Goal: Information Seeking & Learning: Learn about a topic

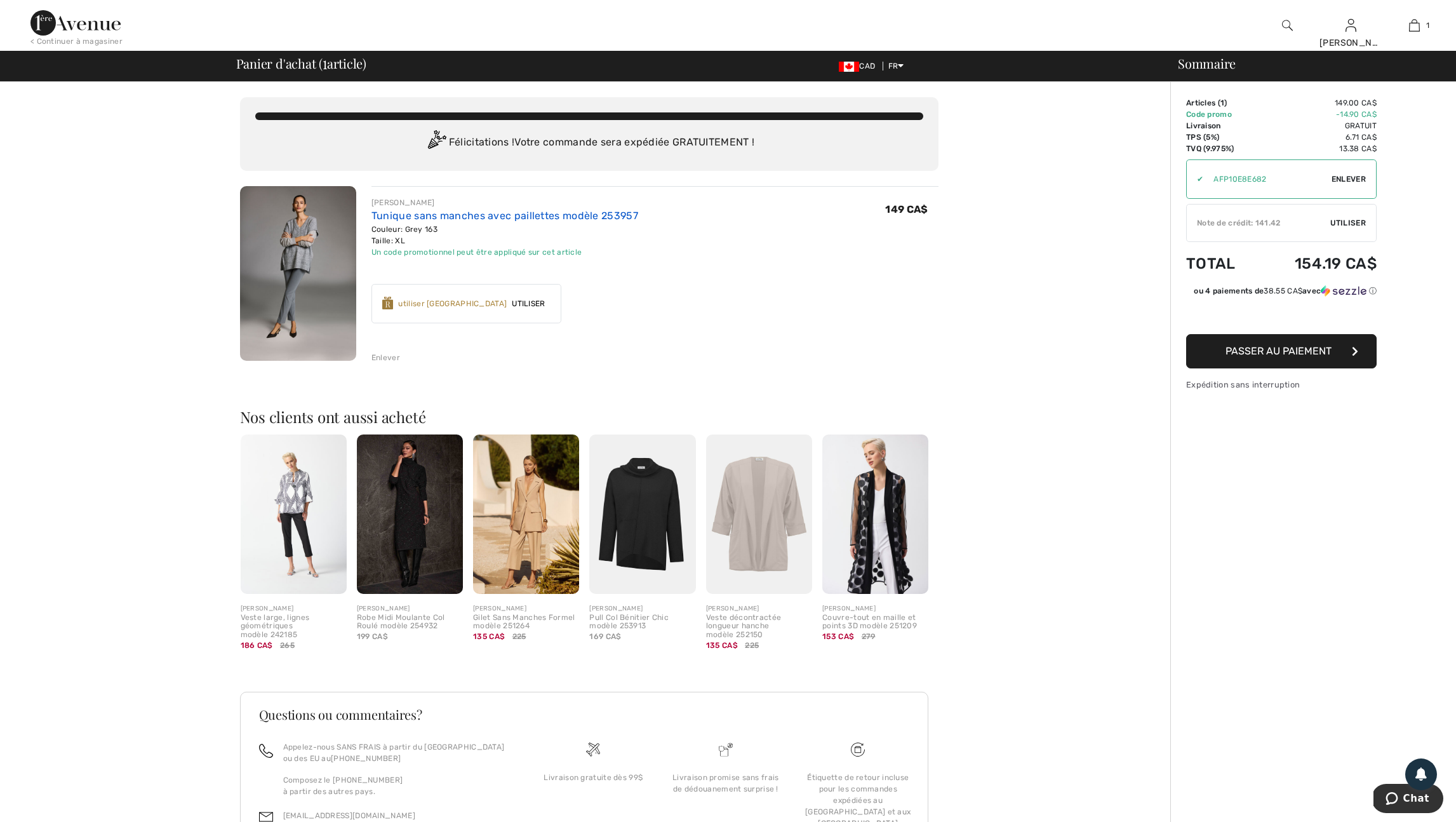
click at [460, 222] on link "Tunique sans manches avec paillettes modèle 253957" at bounding box center [505, 216] width 267 height 12
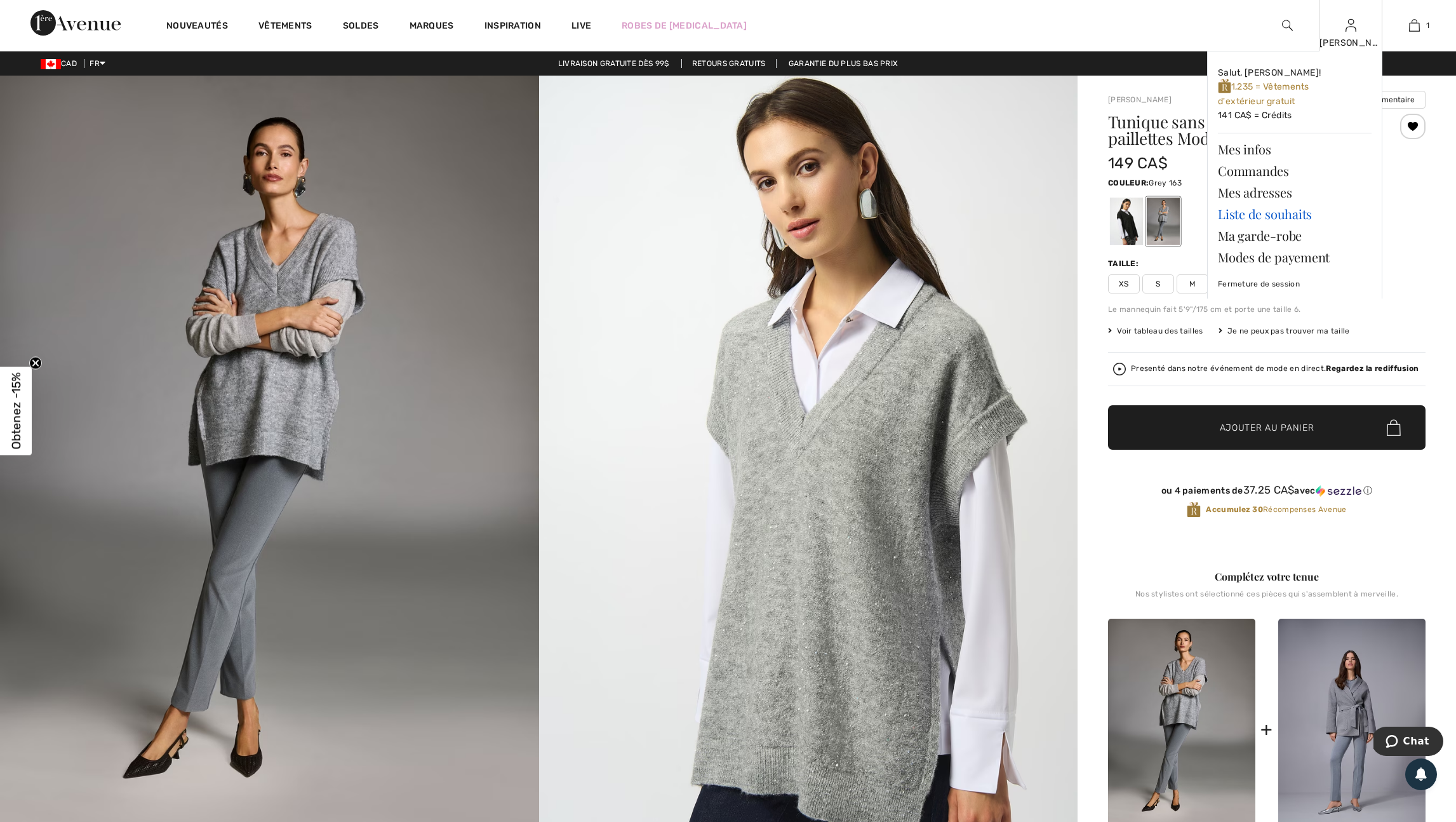
click at [1268, 216] on link "Liste de souhaits" at bounding box center [1295, 214] width 154 height 21
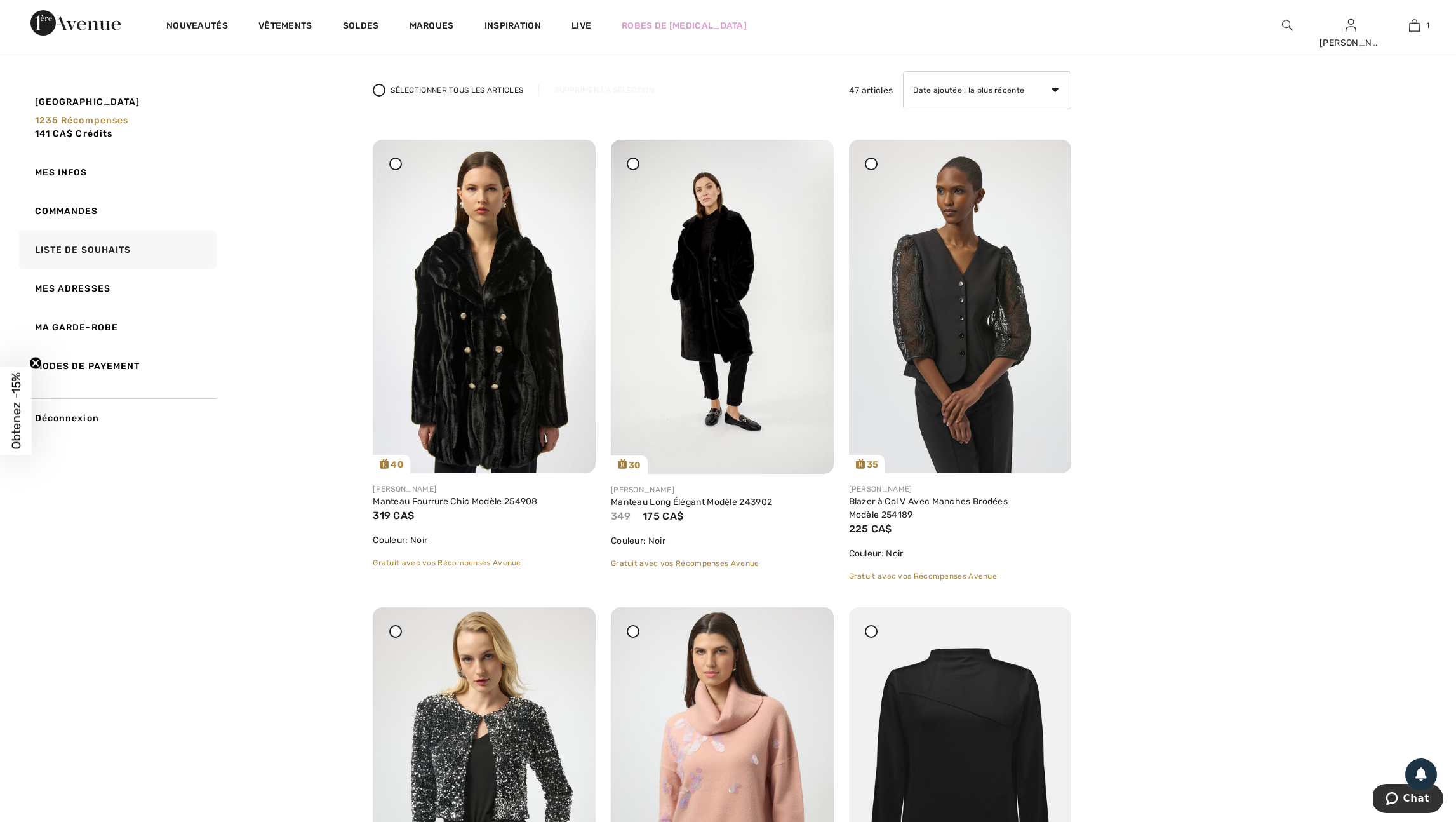
scroll to position [84, 0]
click at [507, 403] on img at bounding box center [484, 305] width 223 height 334
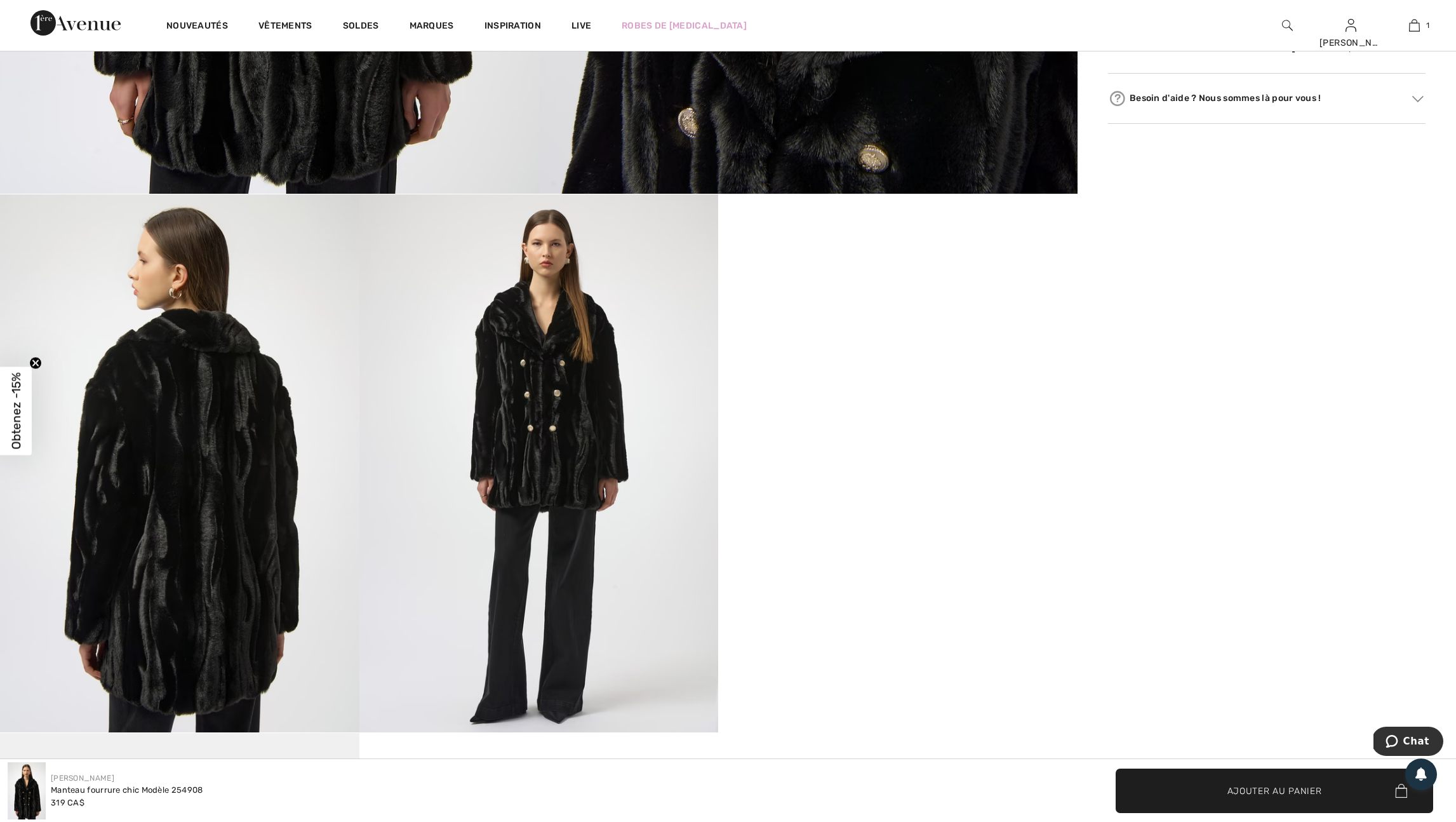
scroll to position [711, 0]
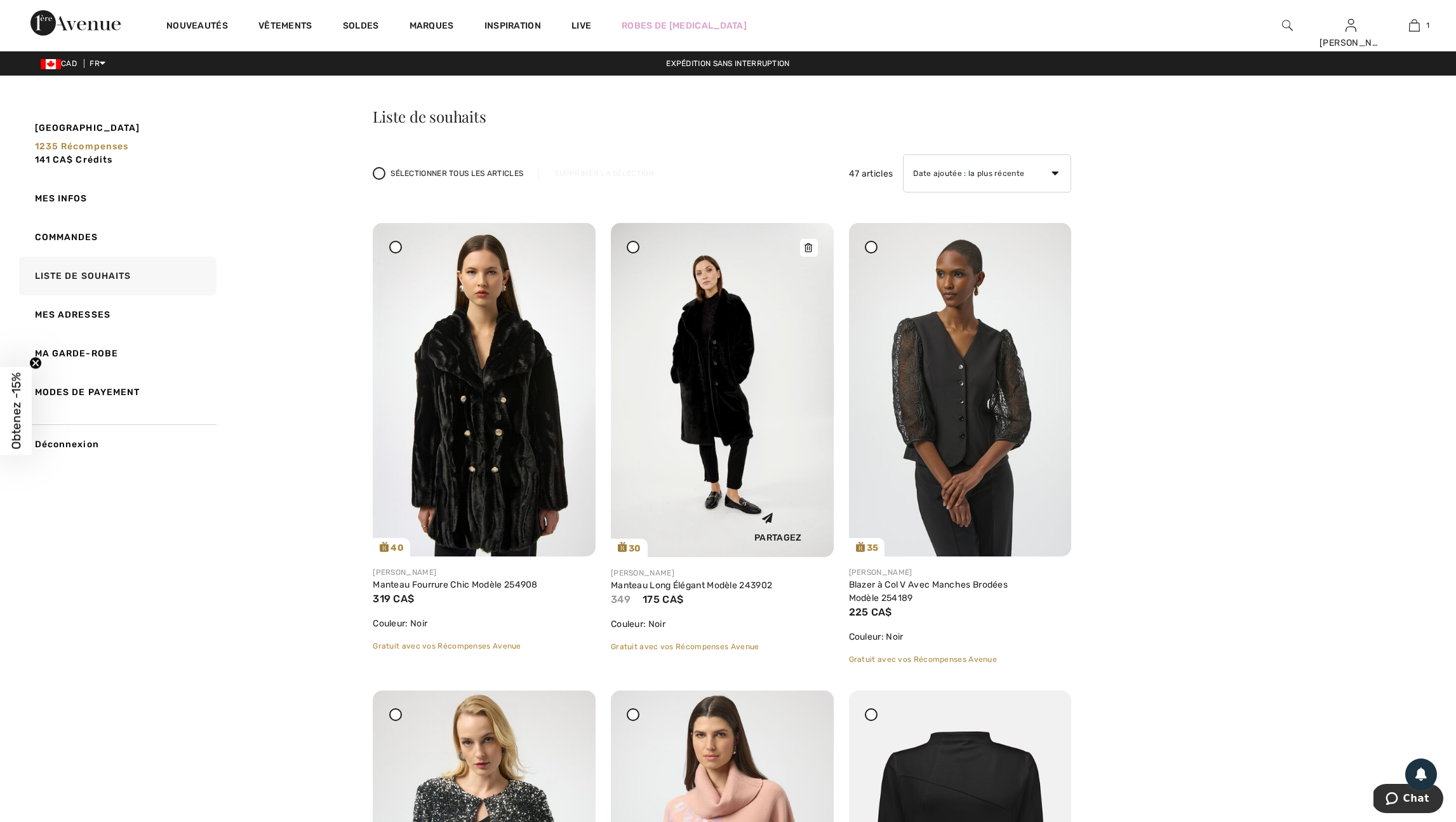
click at [733, 391] on img at bounding box center [723, 390] width 223 height 334
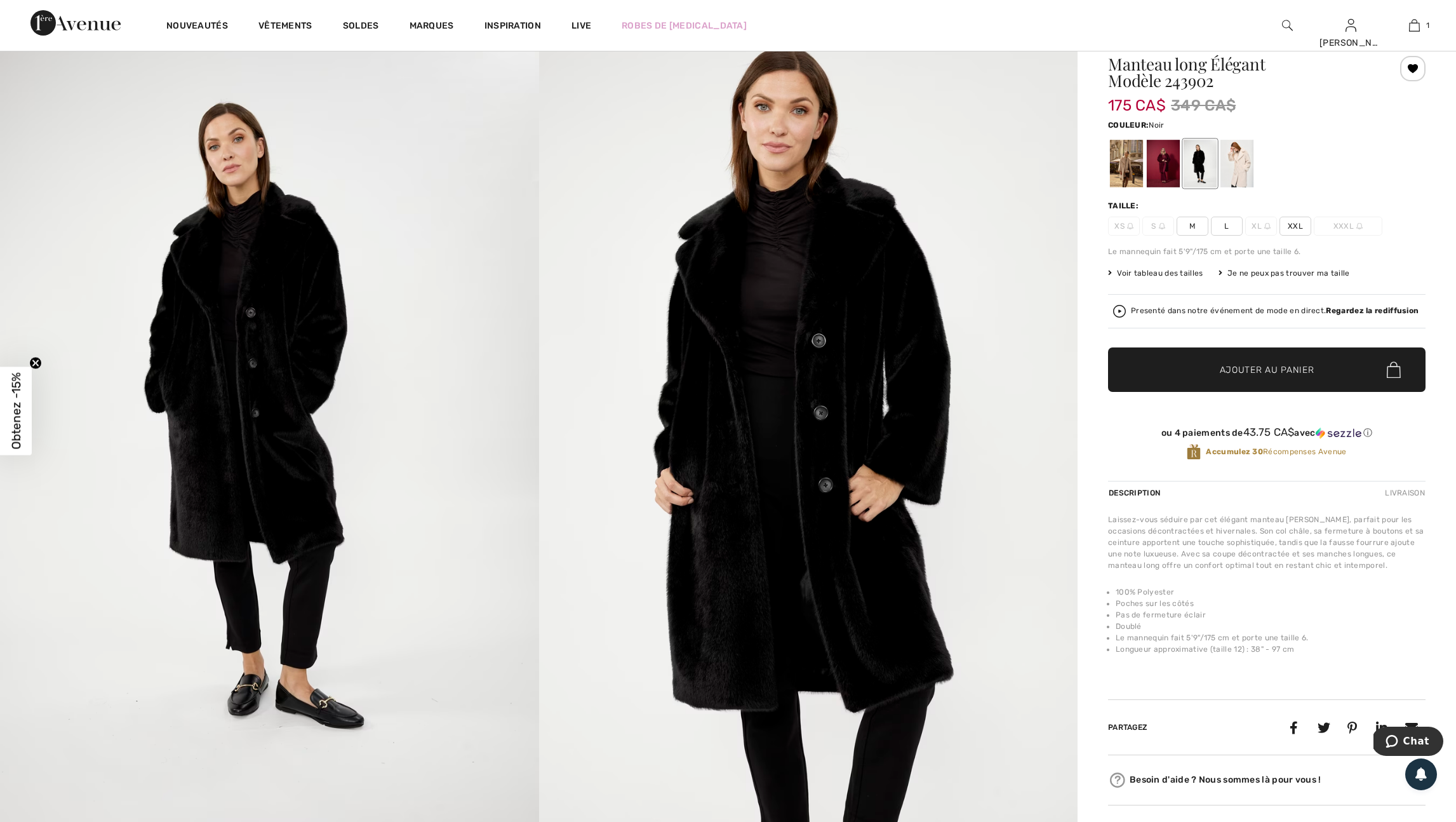
scroll to position [47, 0]
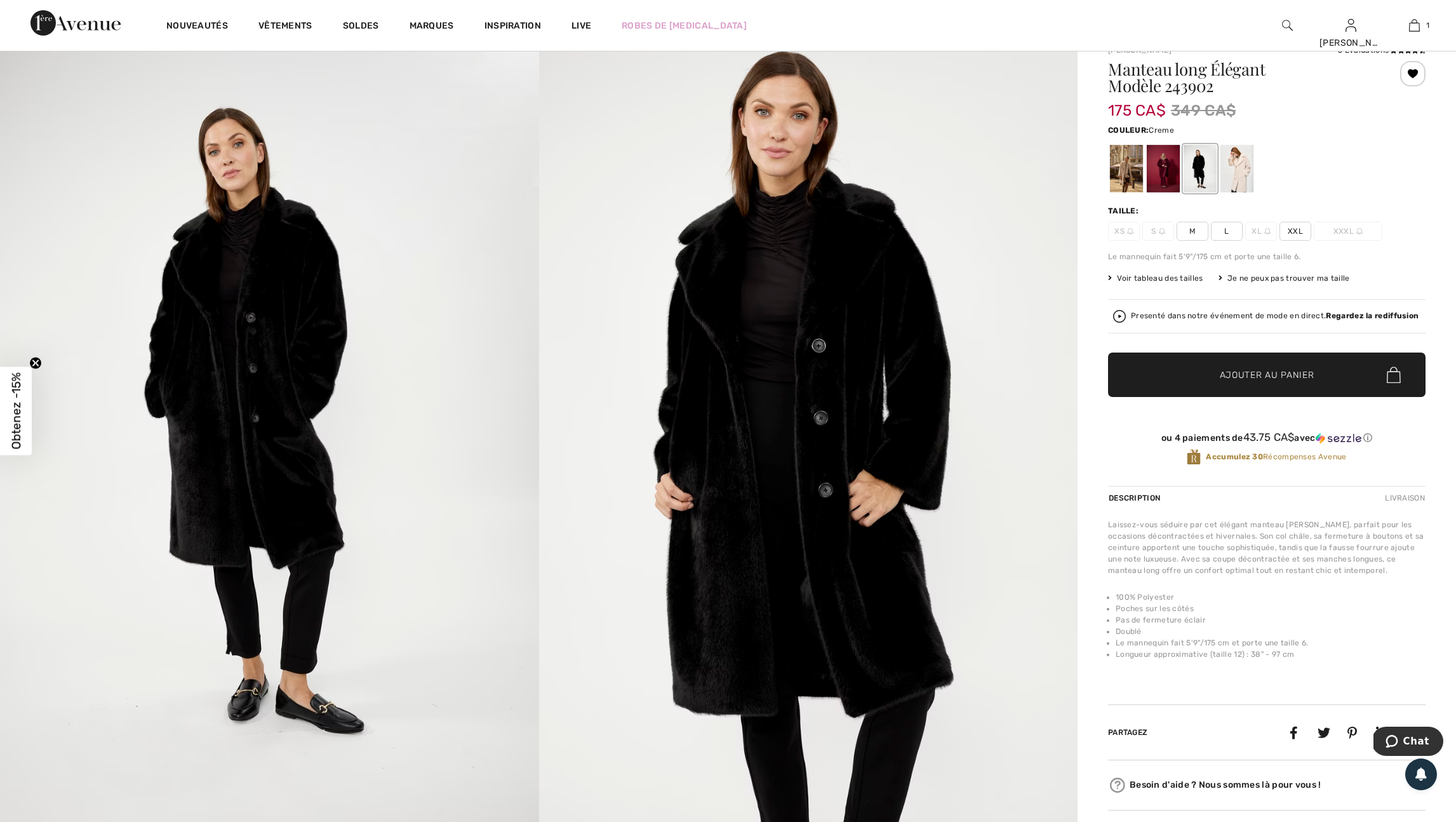
click at [1247, 182] on div at bounding box center [1237, 169] width 33 height 48
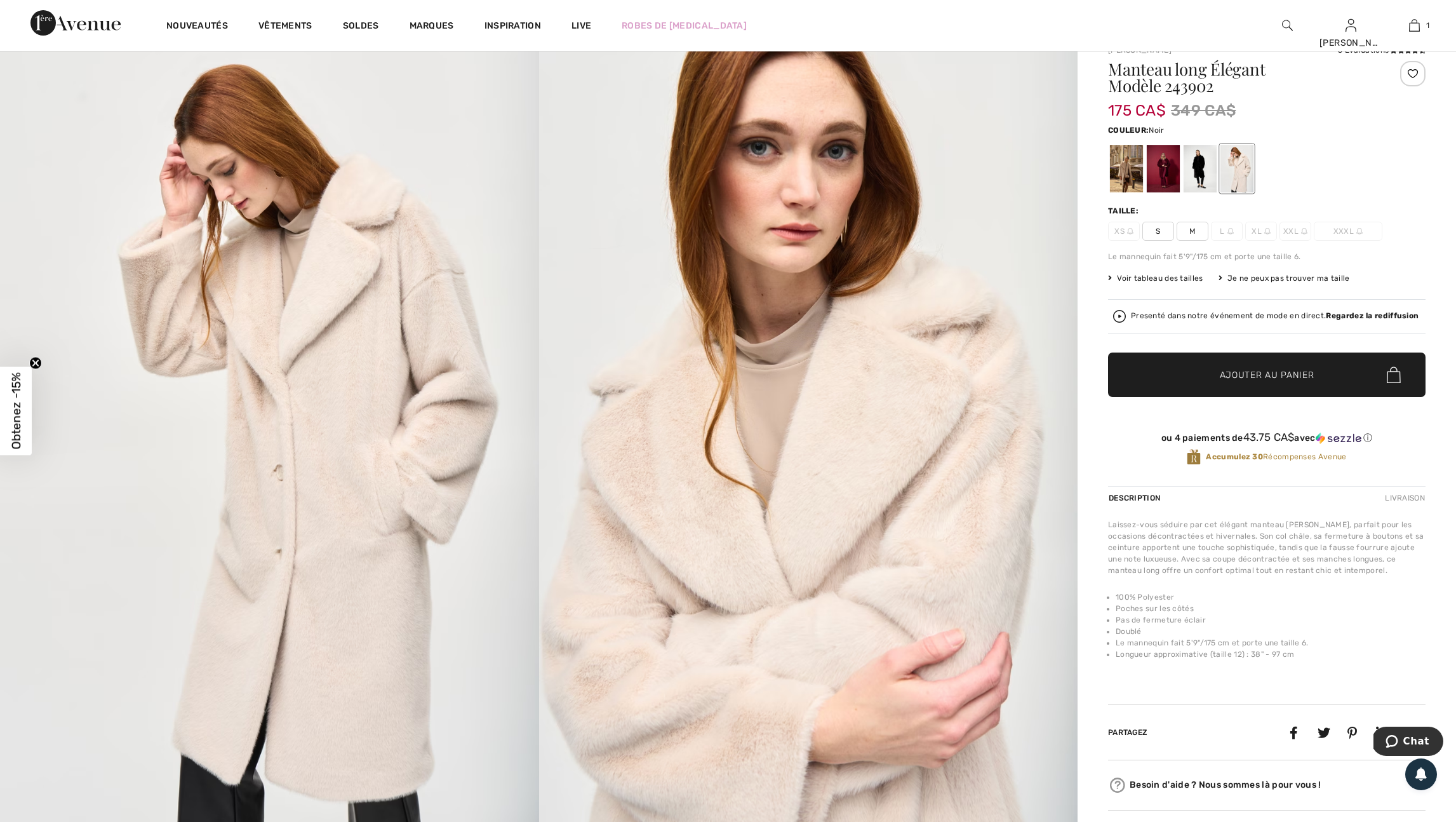
click at [1217, 180] on div at bounding box center [1200, 169] width 33 height 48
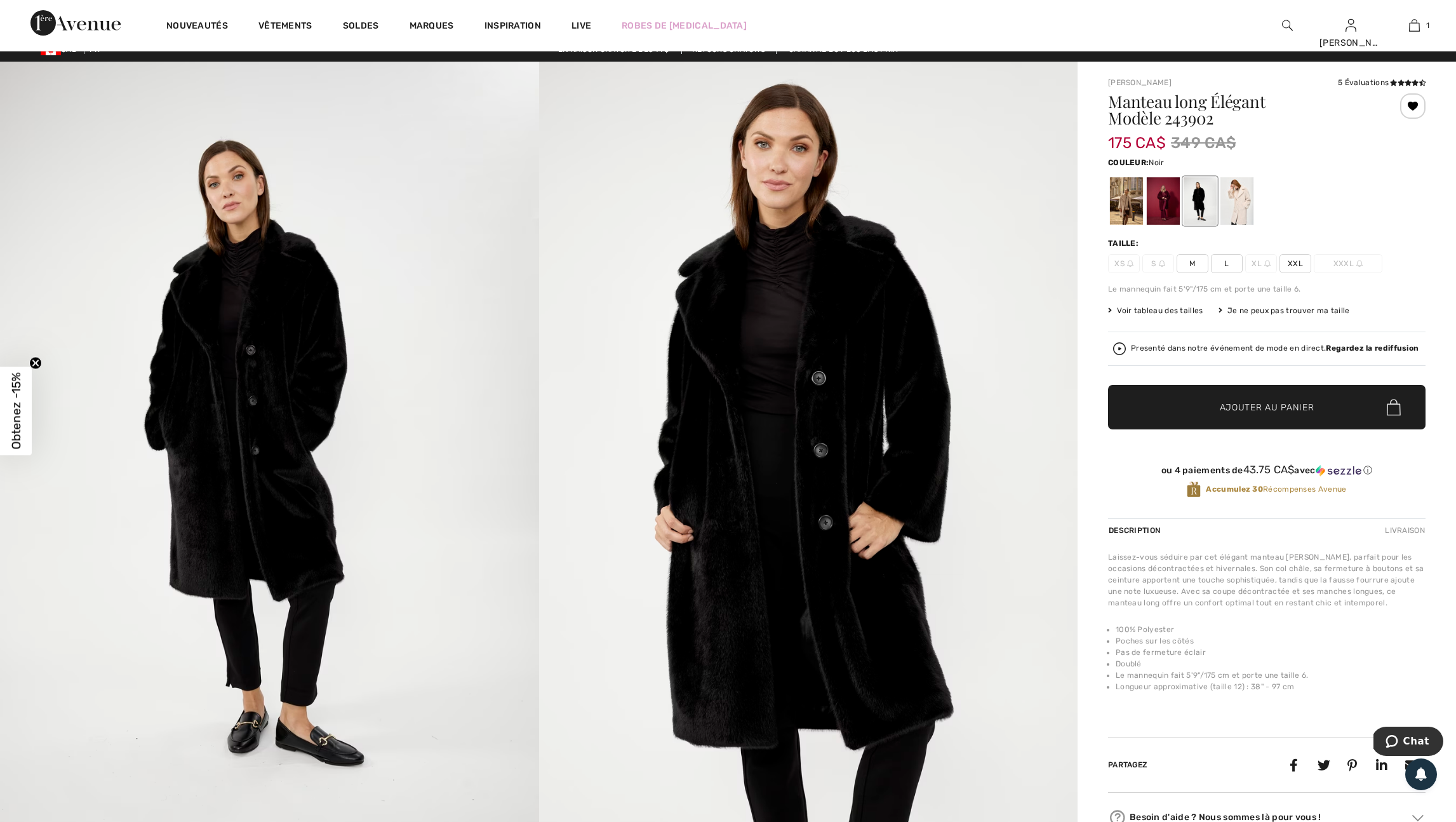
scroll to position [20, 0]
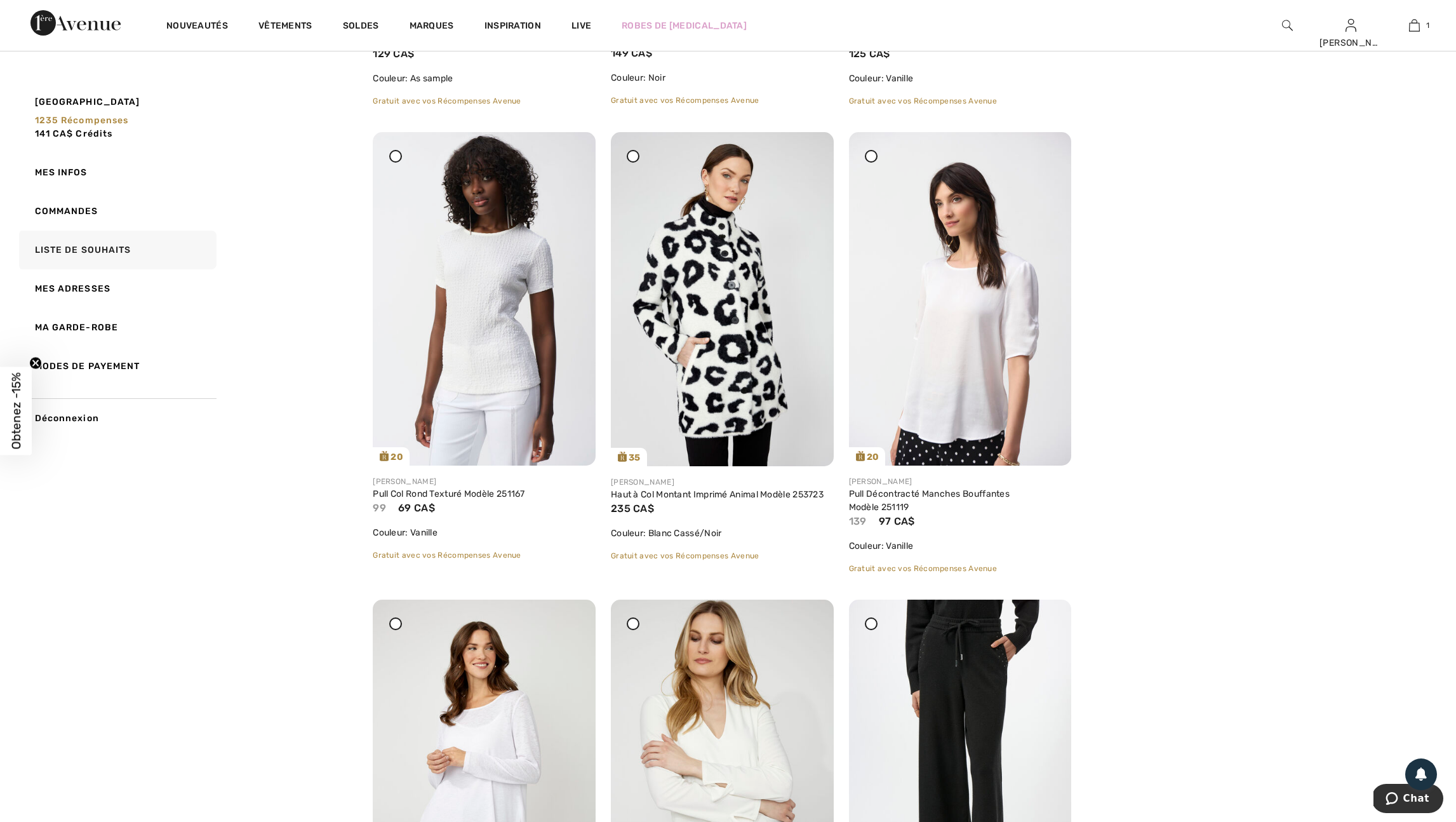
scroll to position [1469, 0]
click at [725, 417] on img at bounding box center [723, 298] width 223 height 334
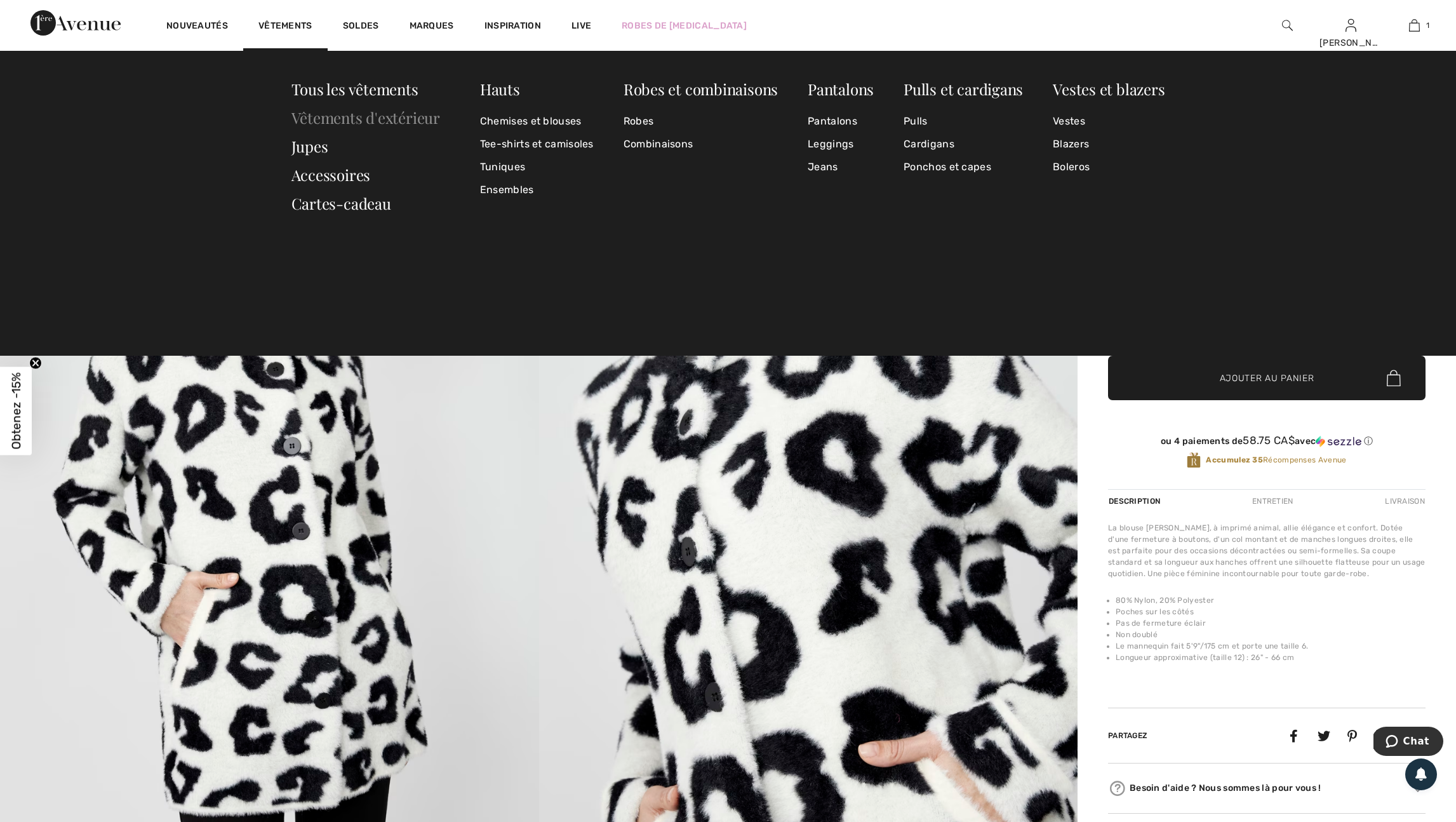
click at [388, 120] on link "Vêtements d'extérieur" at bounding box center [365, 117] width 148 height 20
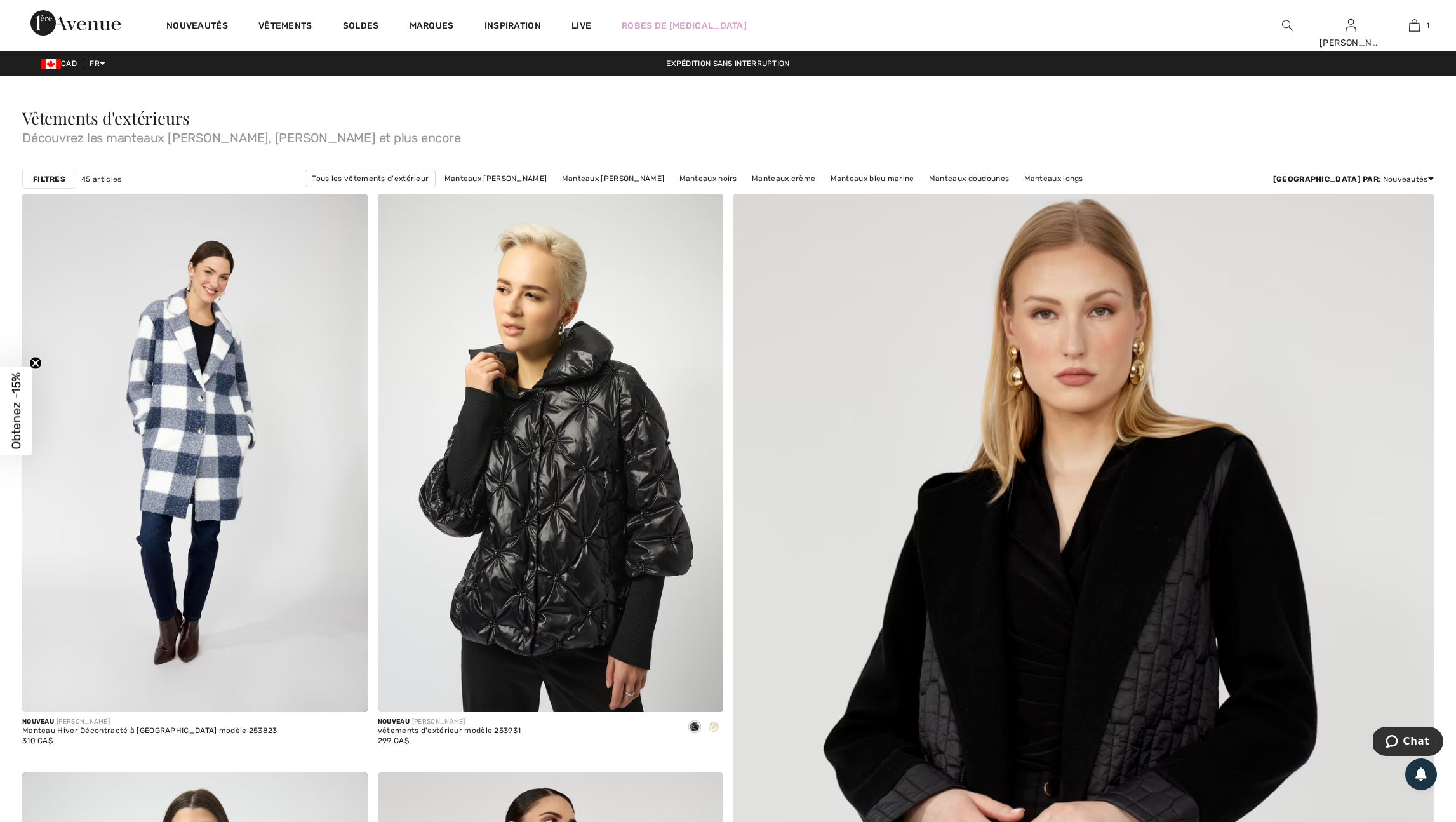
click at [64, 185] on strong "Filtres" at bounding box center [49, 179] width 33 height 11
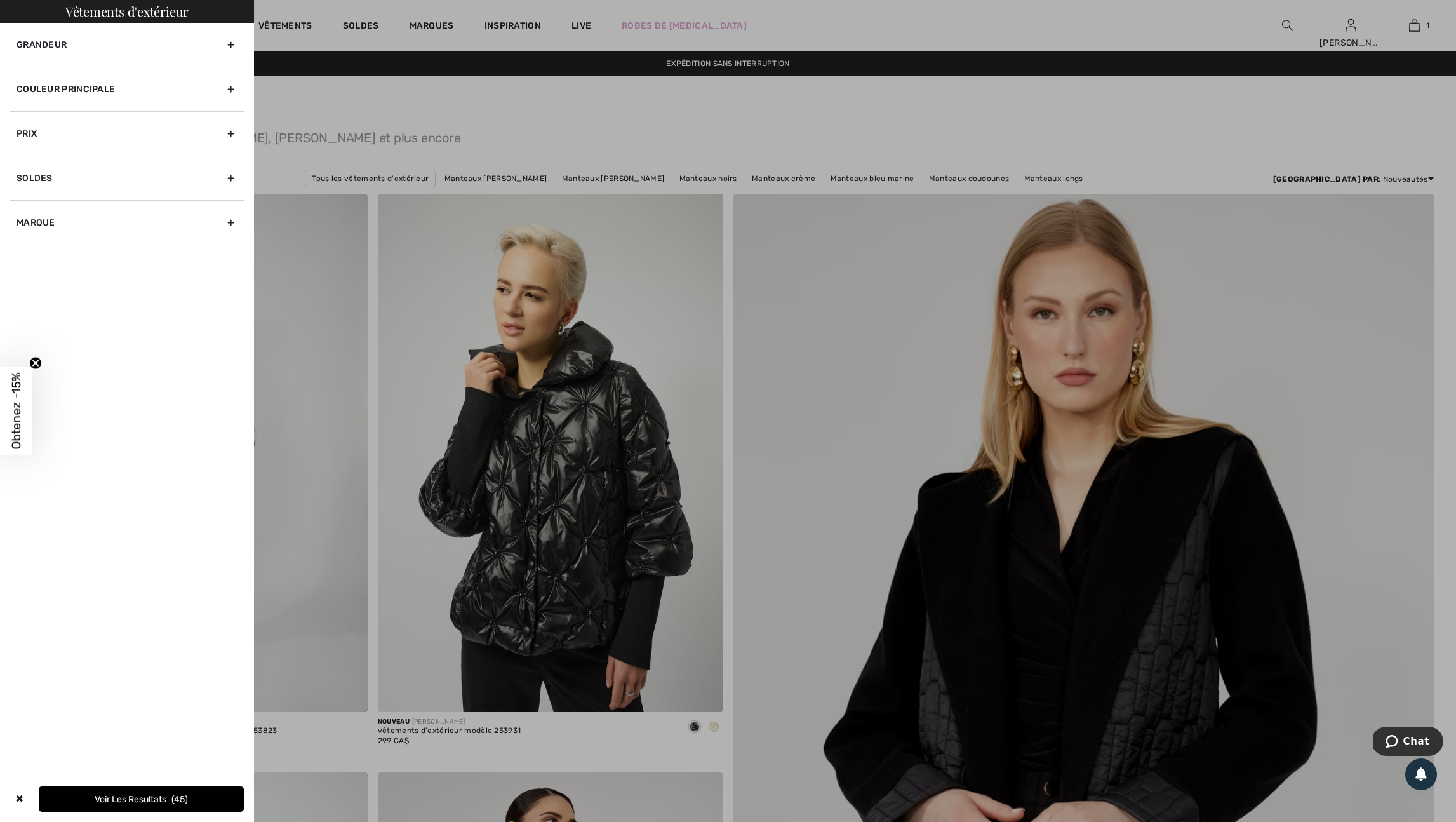
click at [224, 244] on div "Marque" at bounding box center [126, 222] width 234 height 44
click at [24, 269] on input"] "[PERSON_NAME]" at bounding box center [21, 264] width 10 height 10
checkbox input"] "true"
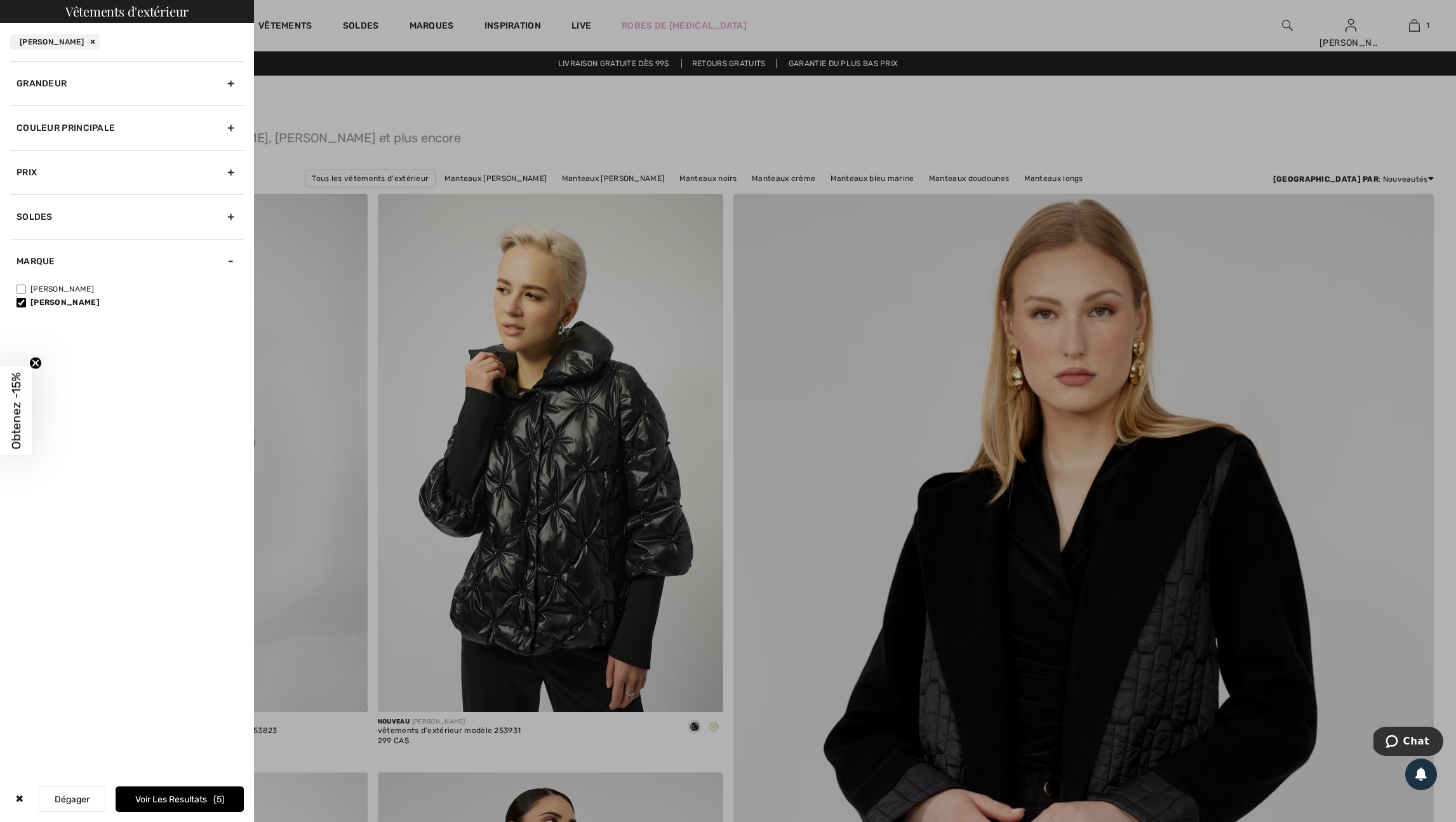
click at [165, 787] on button "Voir les resultats 5" at bounding box center [179, 799] width 129 height 25
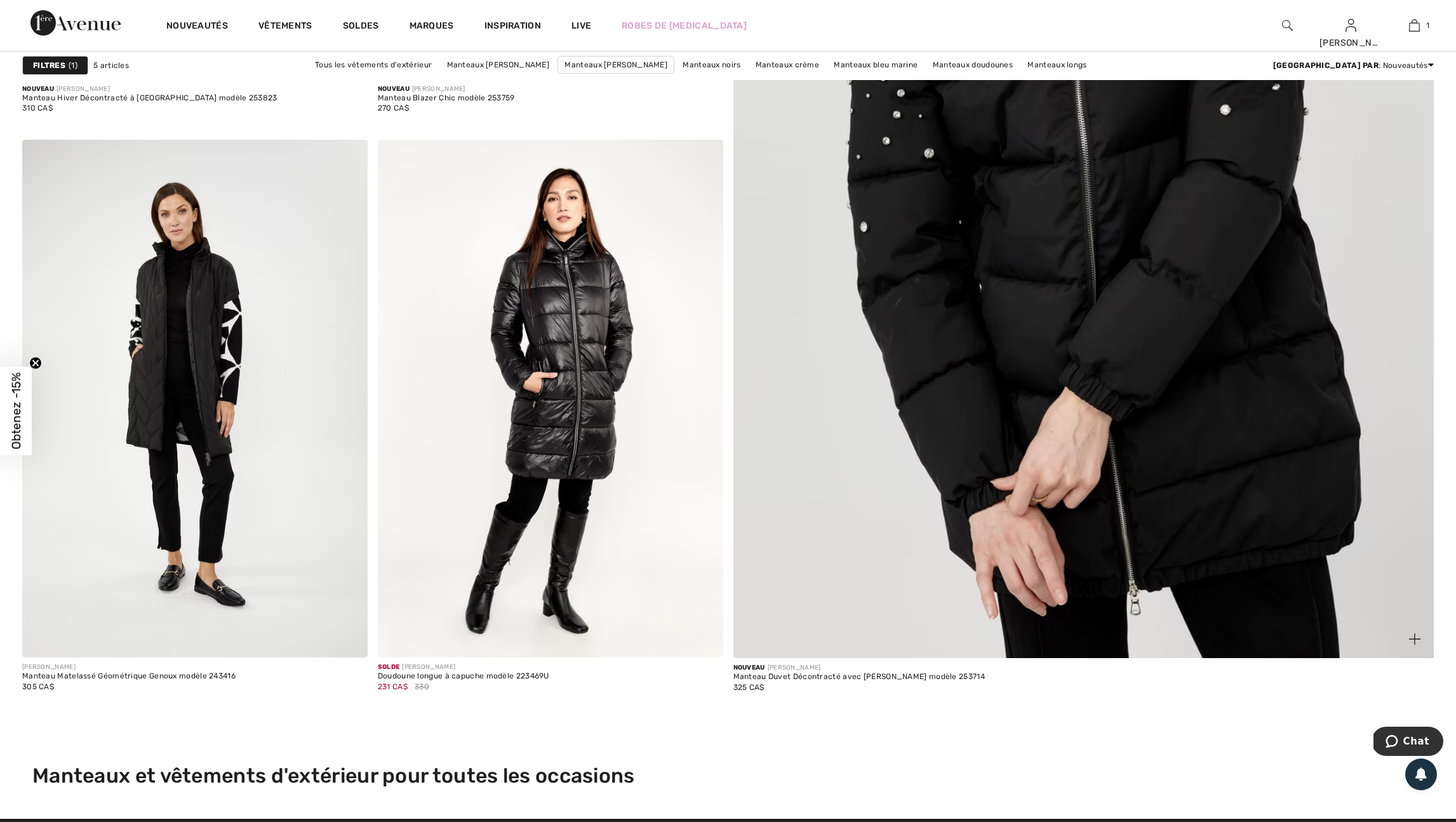
scroll to position [630, 0]
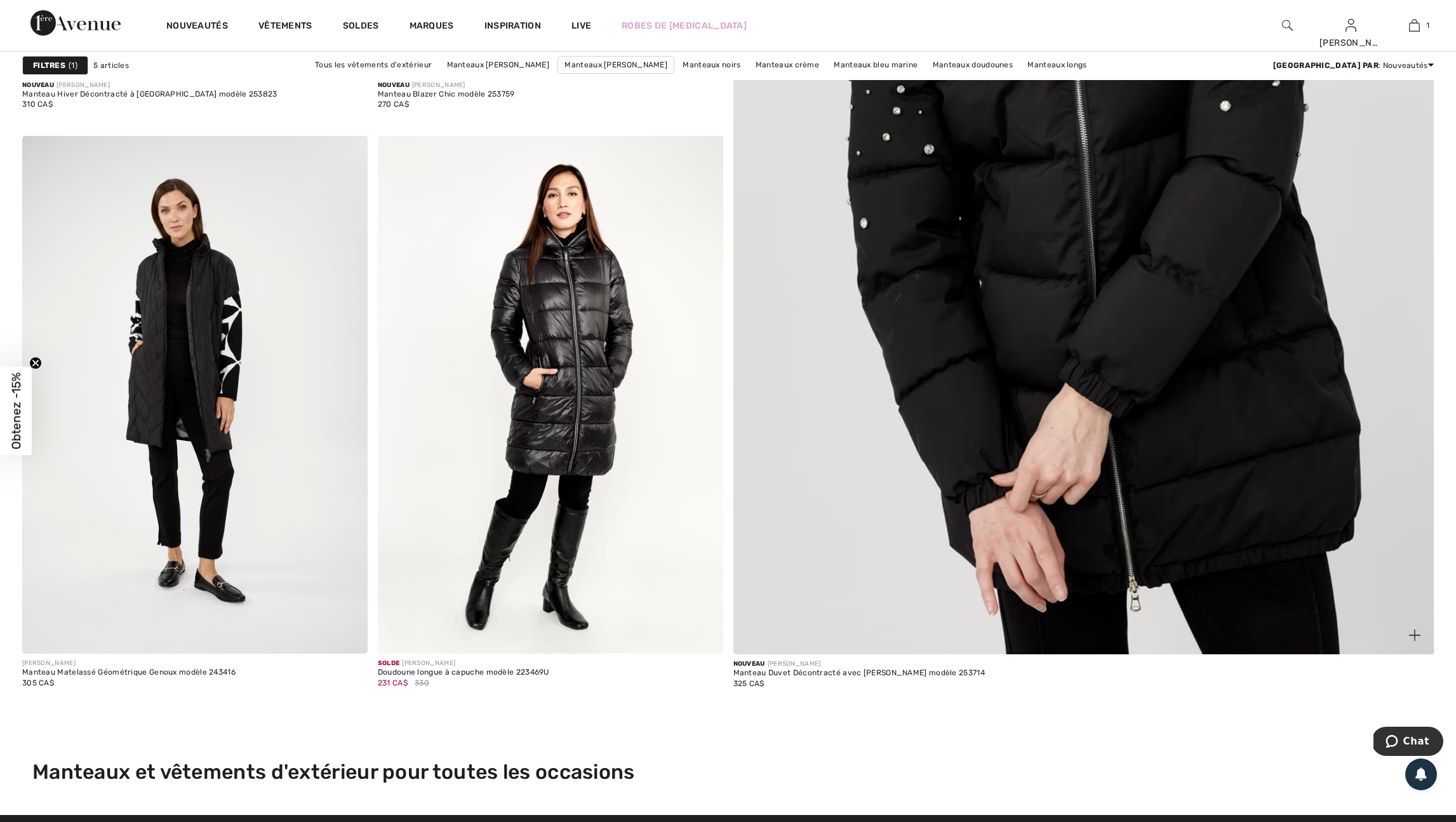
click at [1415, 641] on img at bounding box center [1415, 635] width 11 height 11
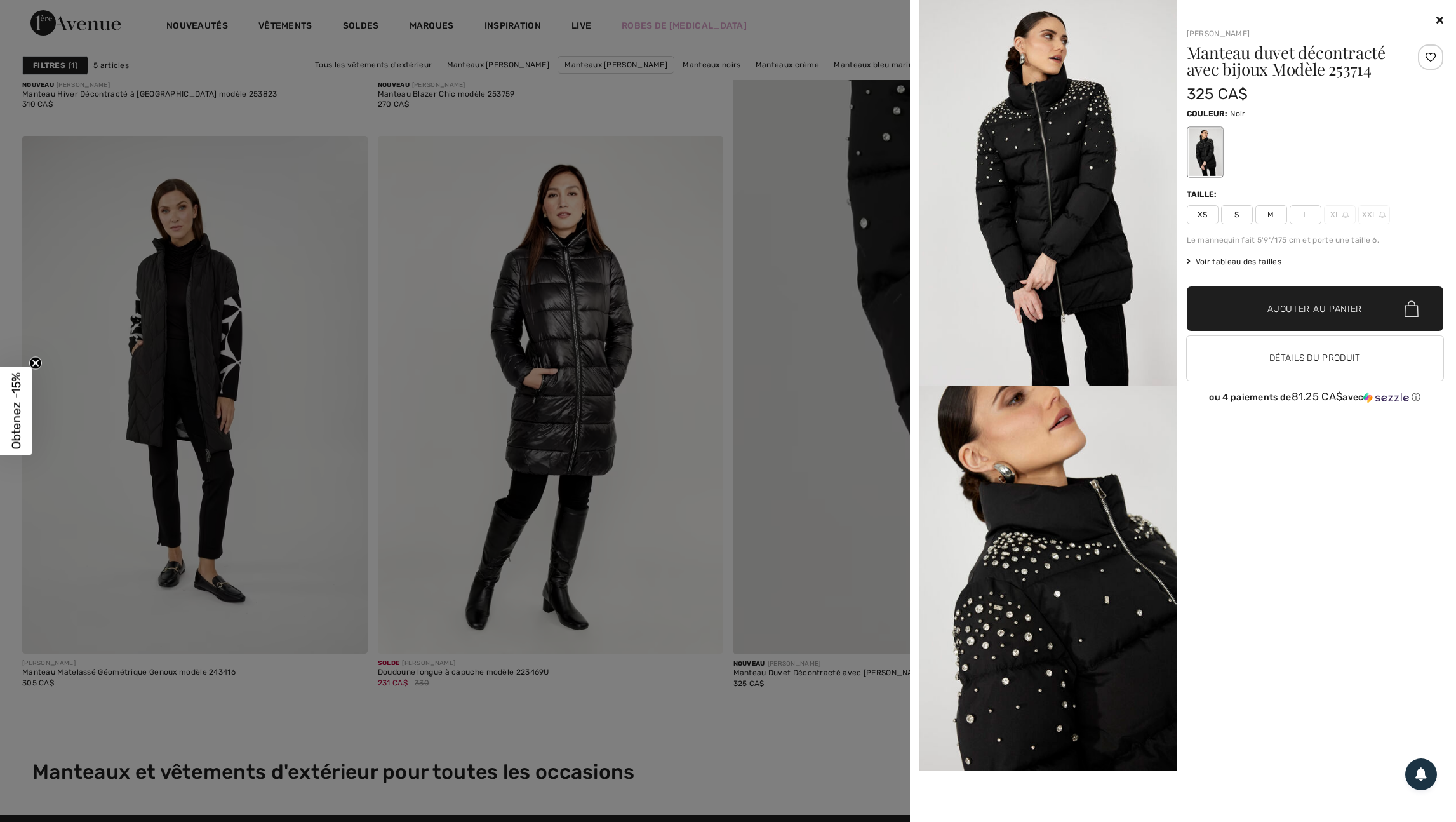
drag, startPoint x: 874, startPoint y: 558, endPoint x: 874, endPoint y: 543, distance: 15.0
click at [874, 558] on div at bounding box center [728, 411] width 1456 height 822
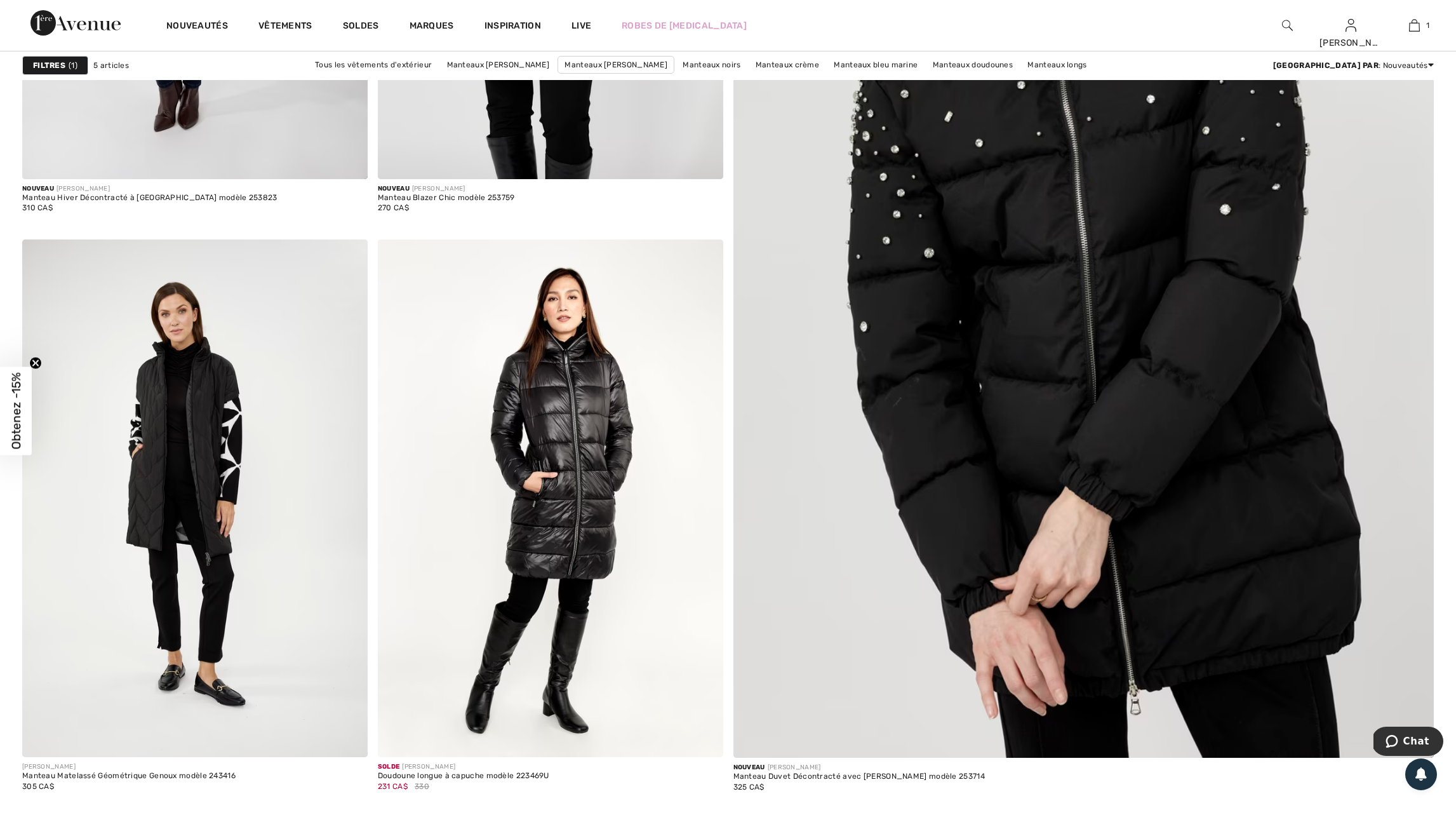
scroll to position [0, 0]
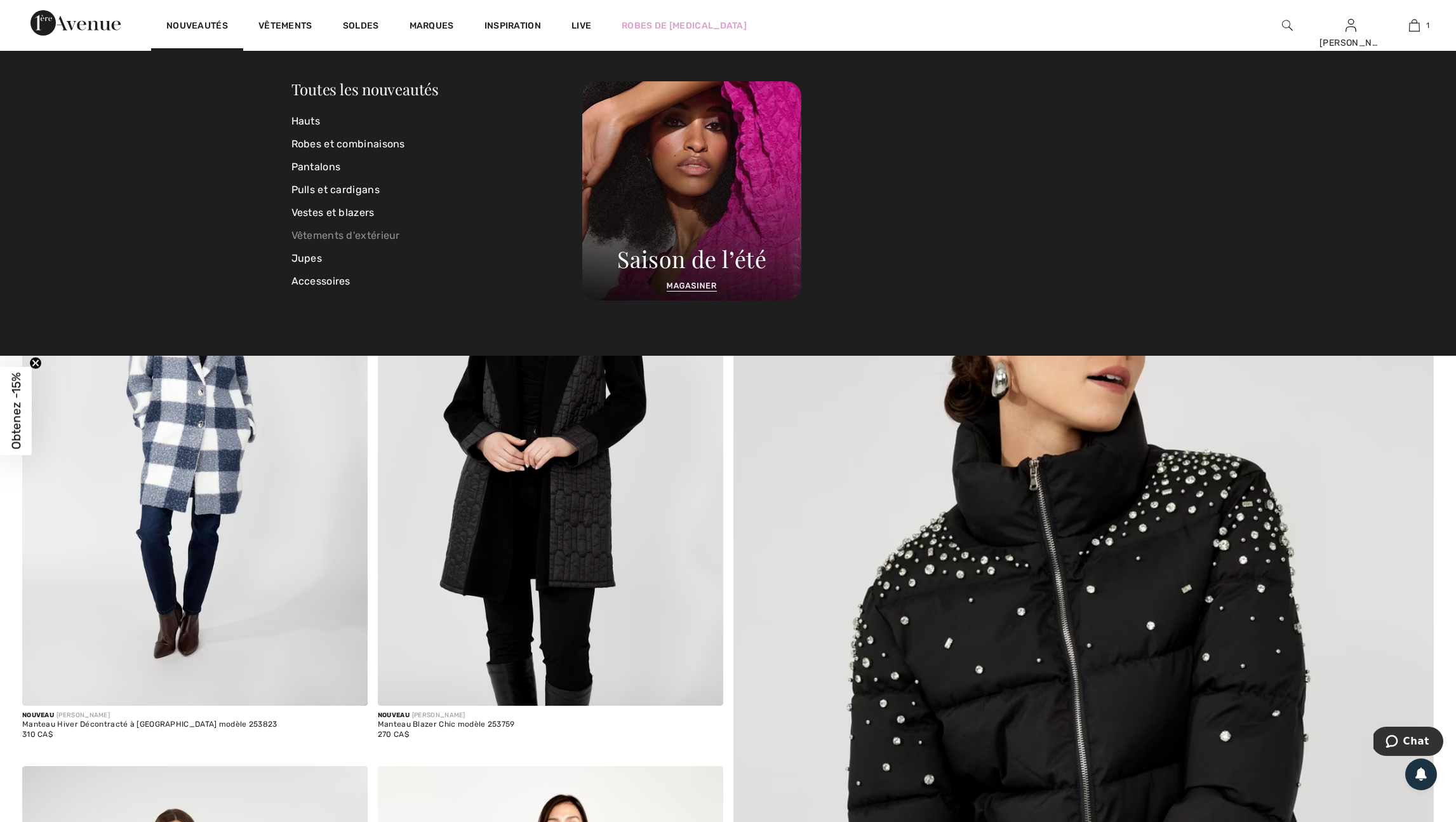
click at [353, 234] on link "Vêtements d'extérieur" at bounding box center [438, 236] width 292 height 23
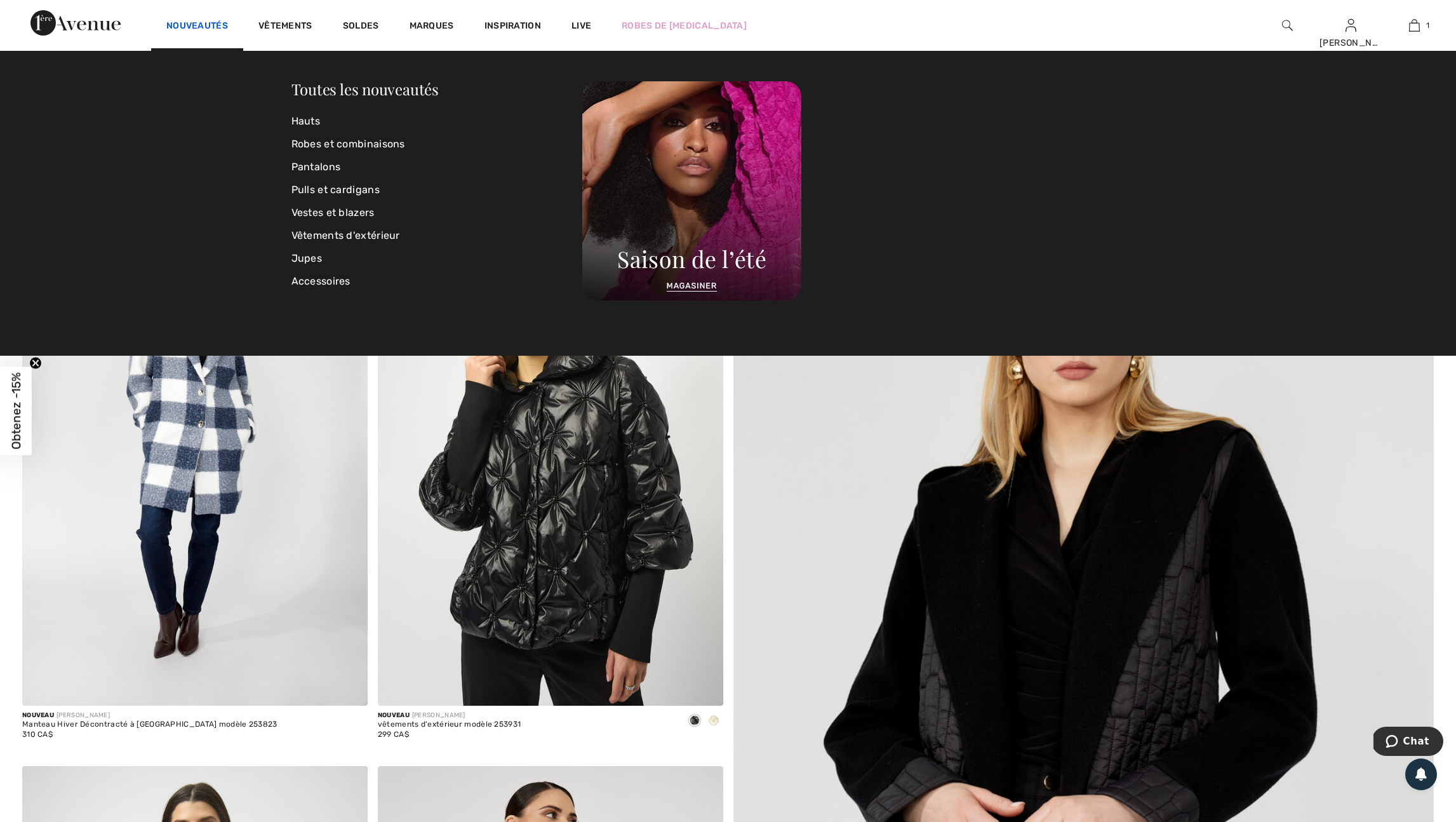
click at [212, 21] on link "Nouveautés" at bounding box center [197, 27] width 61 height 13
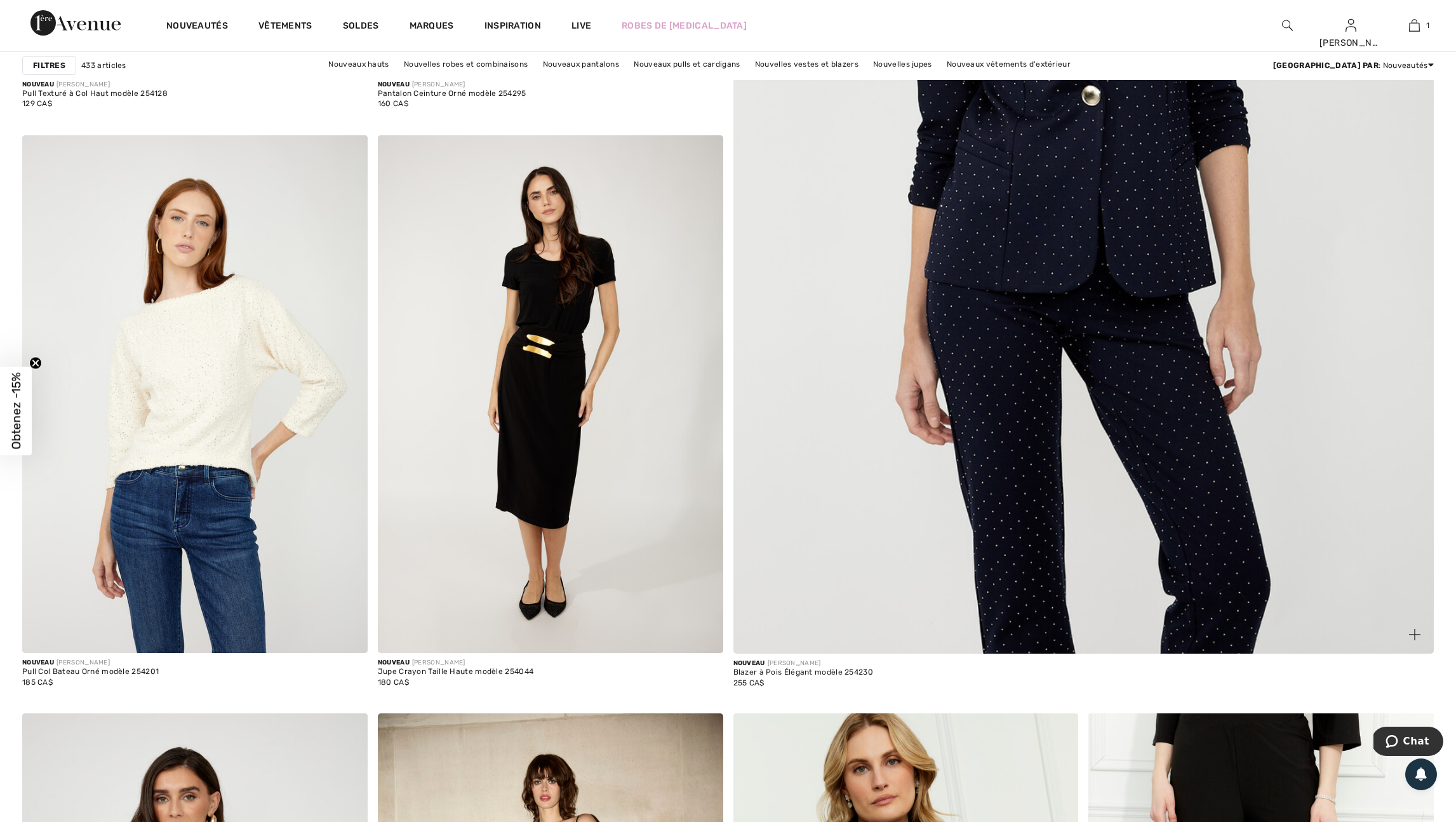
scroll to position [652, 0]
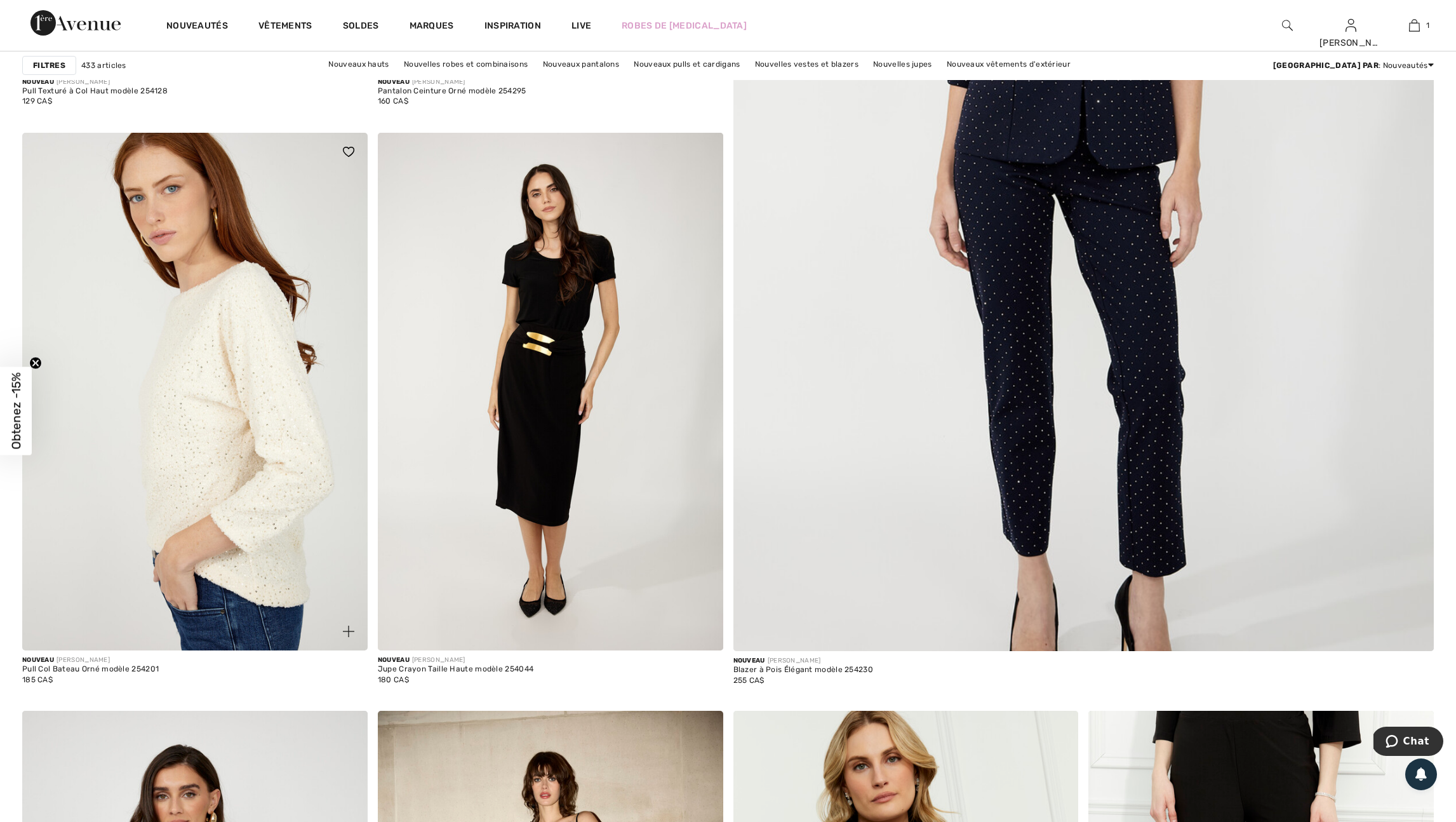
click at [228, 401] on img at bounding box center [195, 392] width 346 height 519
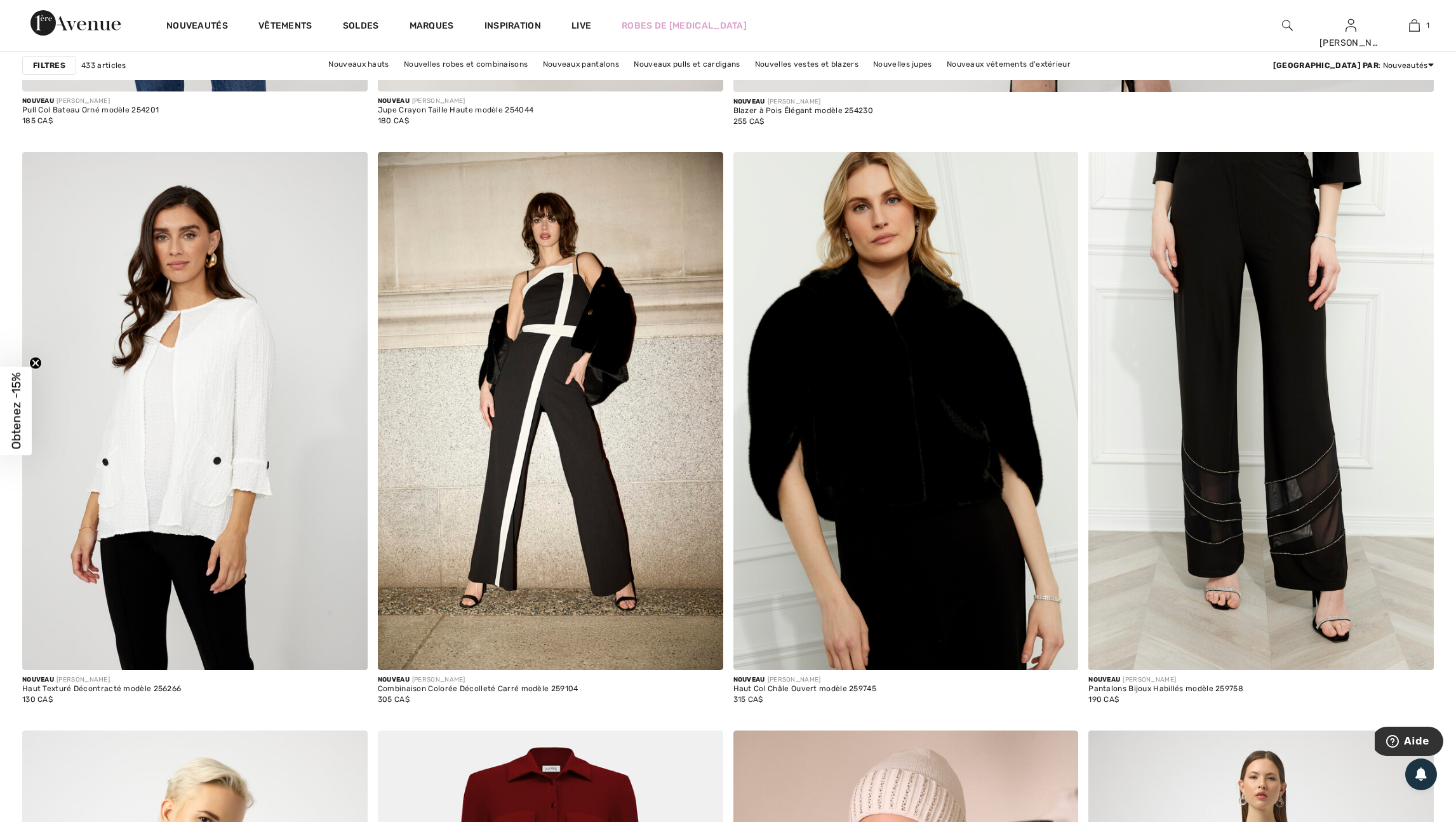
scroll to position [1228, 0]
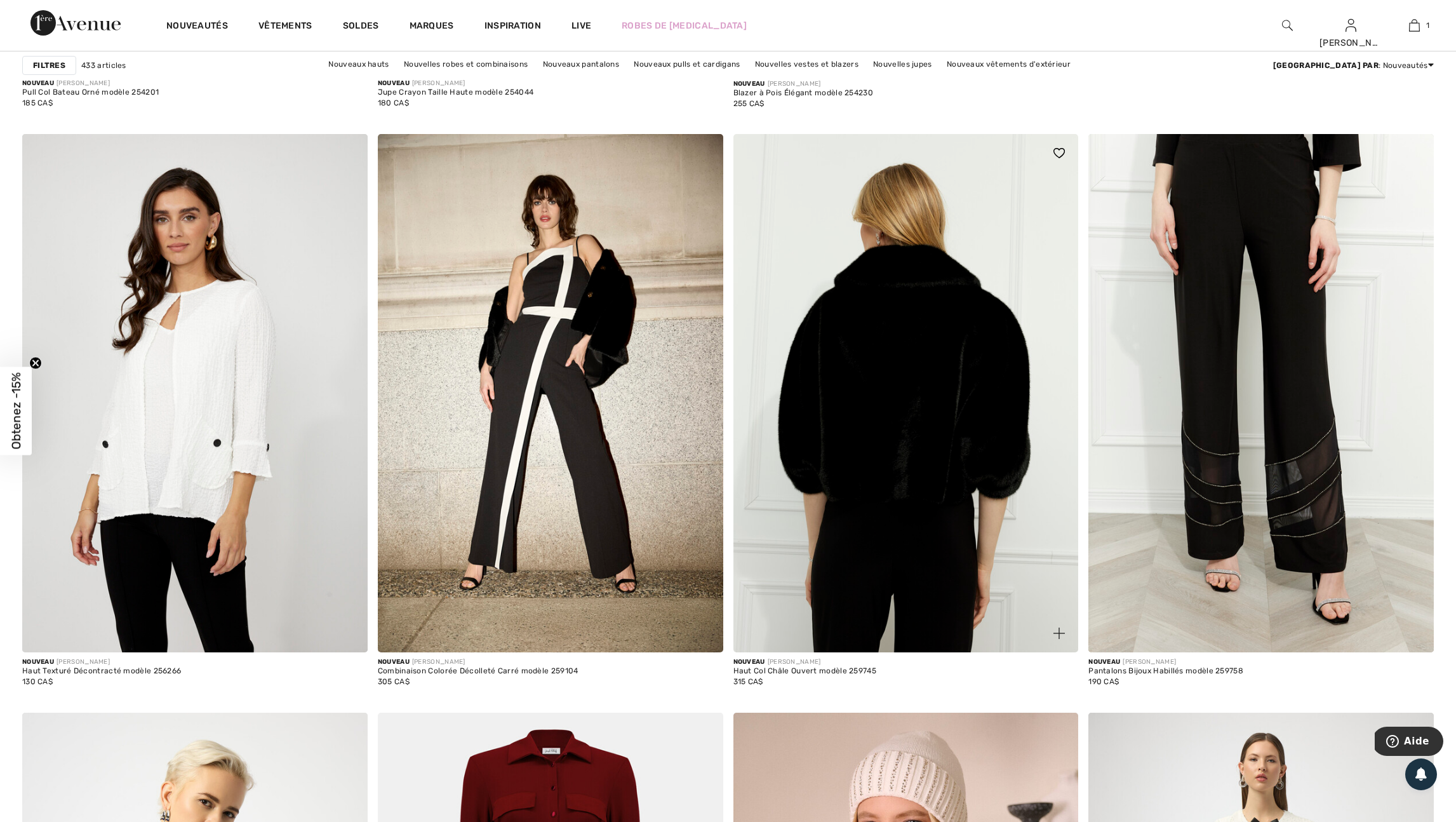
click at [934, 536] on img at bounding box center [906, 393] width 346 height 519
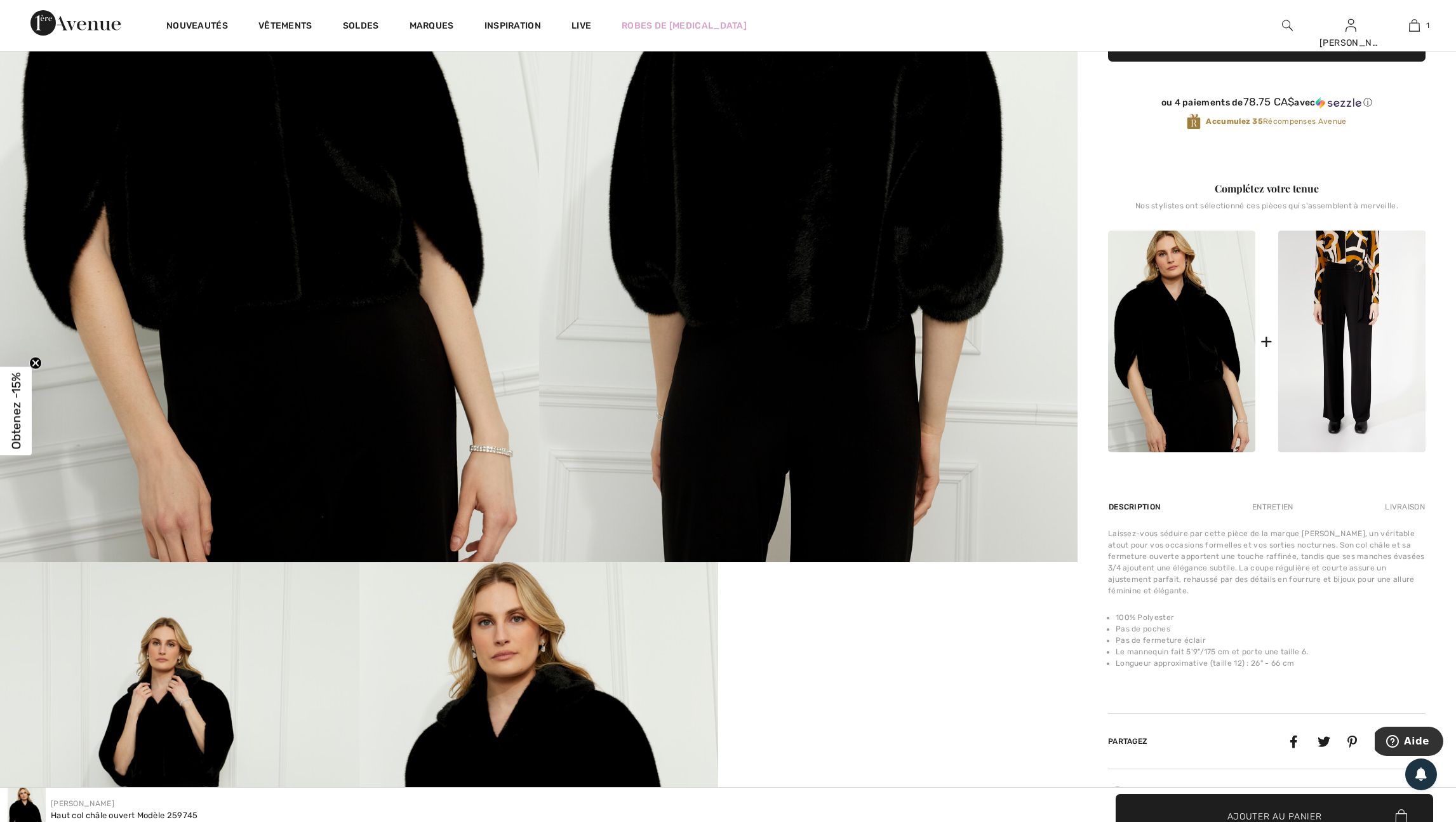
scroll to position [279, 0]
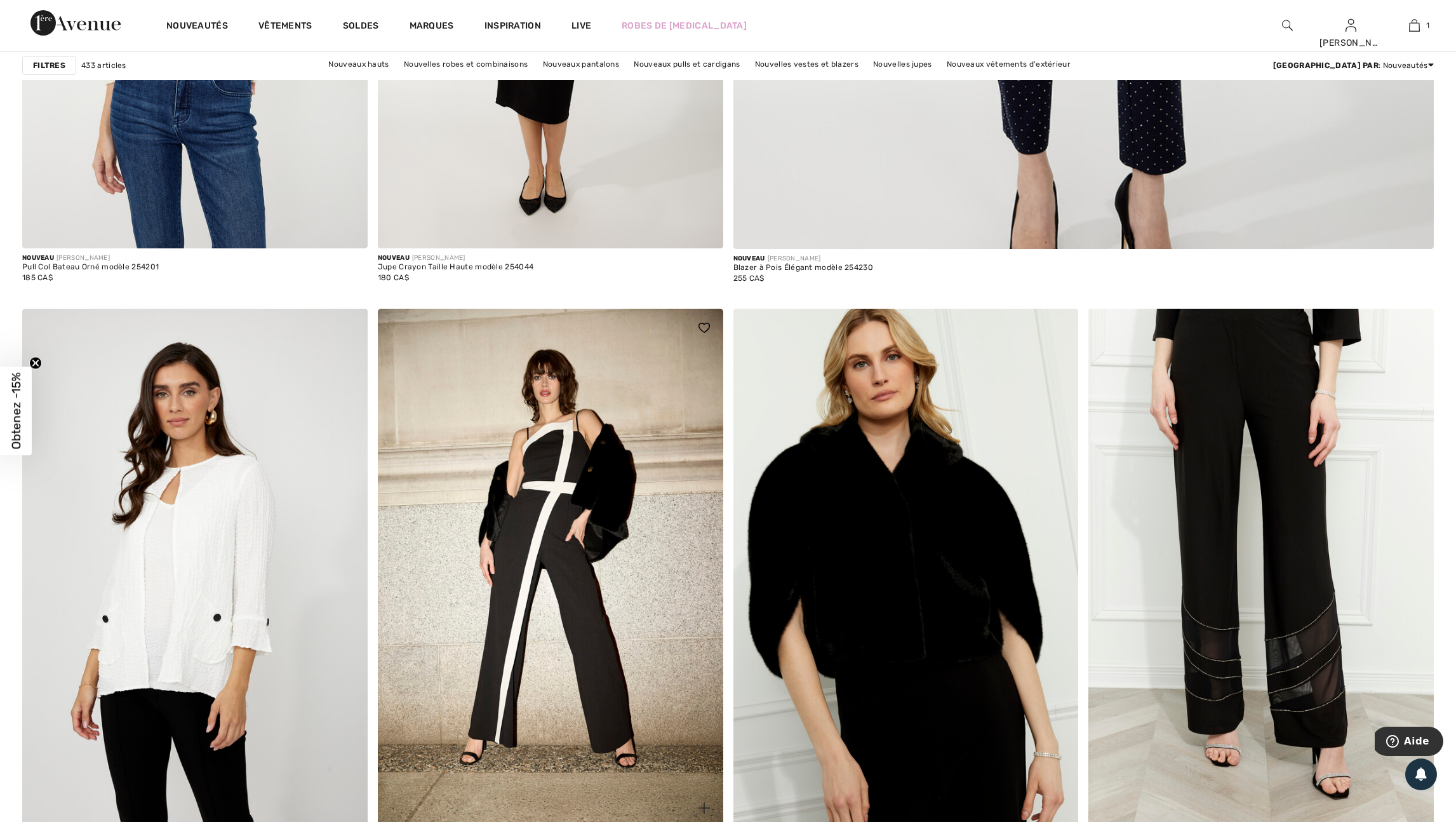
scroll to position [1006, 0]
